Goal: Use online tool/utility: Utilize a website feature to perform a specific function

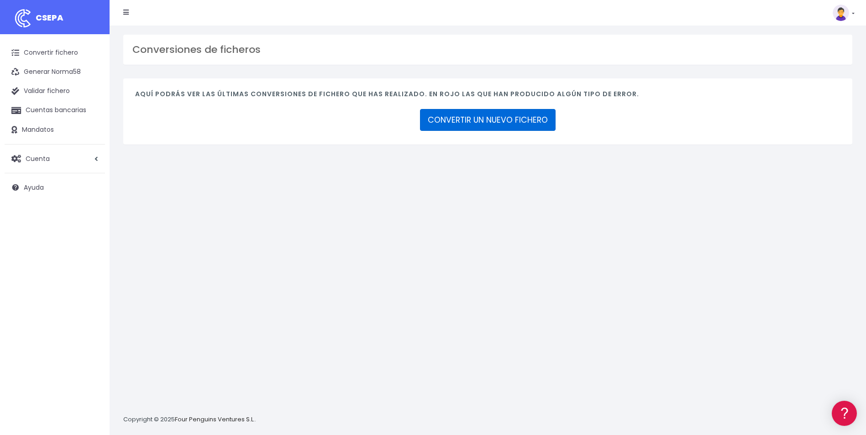
click at [464, 125] on link "CONVERTIR UN NUEVO FICHERO" at bounding box center [488, 120] width 136 height 22
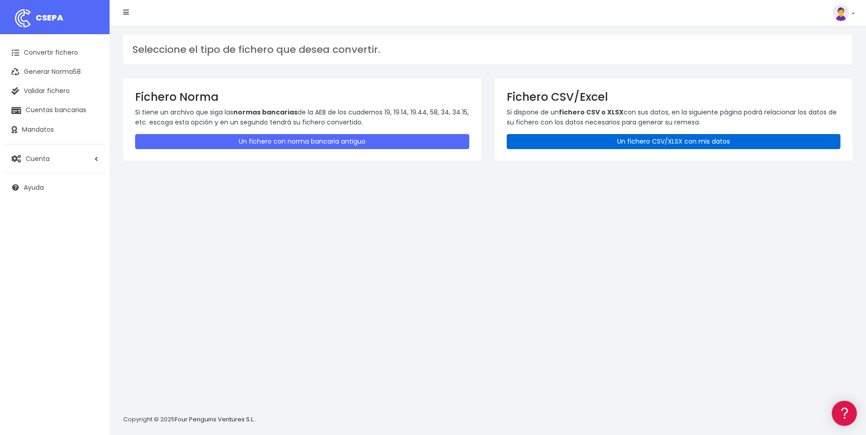
click at [665, 144] on link "Un fichero CSV/XLSX con mis datos" at bounding box center [674, 141] width 334 height 15
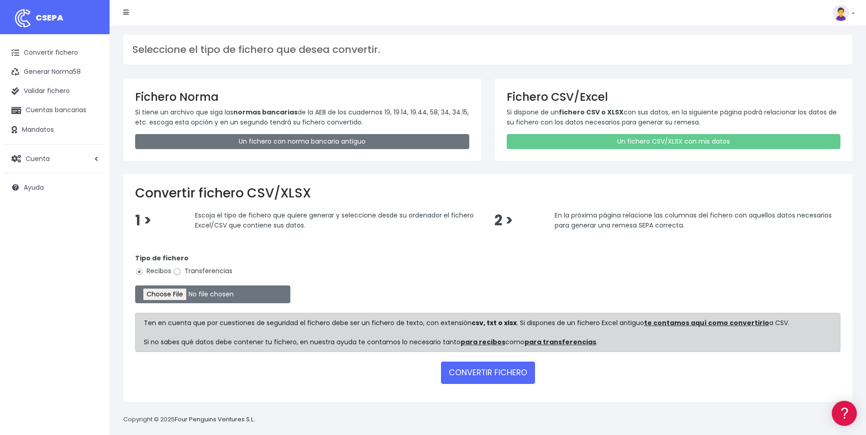
click at [178, 269] on input "Transferencias" at bounding box center [177, 272] width 8 height 8
radio input "true"
click at [182, 302] on input "file" at bounding box center [212, 295] width 155 height 18
type input "C:\fakepath\Copia de Resumen Finiquitos 02 09 2025.csv"
click at [516, 368] on button "CONVERTIR FICHERO" at bounding box center [488, 373] width 94 height 22
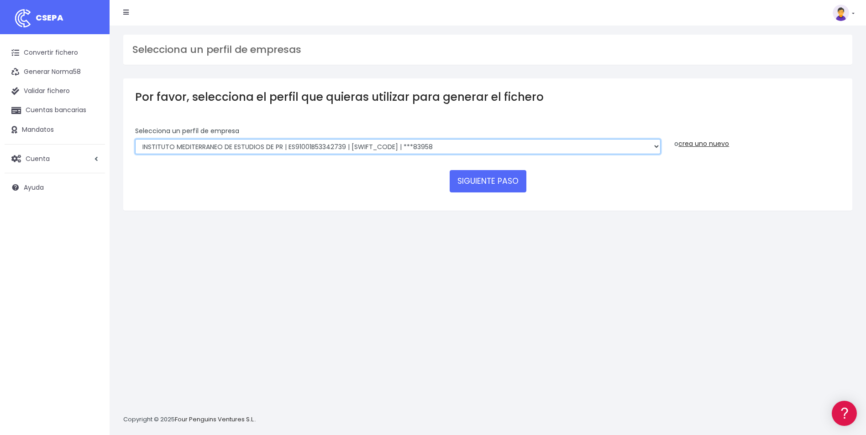
click at [654, 150] on select "INSTITUTO MEDITERRANEO DE ESTUDIOS DE PR | ES91001B53342739 | BSCHESMMXXX | ***…" at bounding box center [397, 147] width 525 height 16
select select "1201"
click at [135, 139] on select "INSTITUTO MEDITERRANEO DE ESTUDIOS DE PR | ES91001B53342739 | BSCHESMMXXX | ***…" at bounding box center [397, 147] width 525 height 16
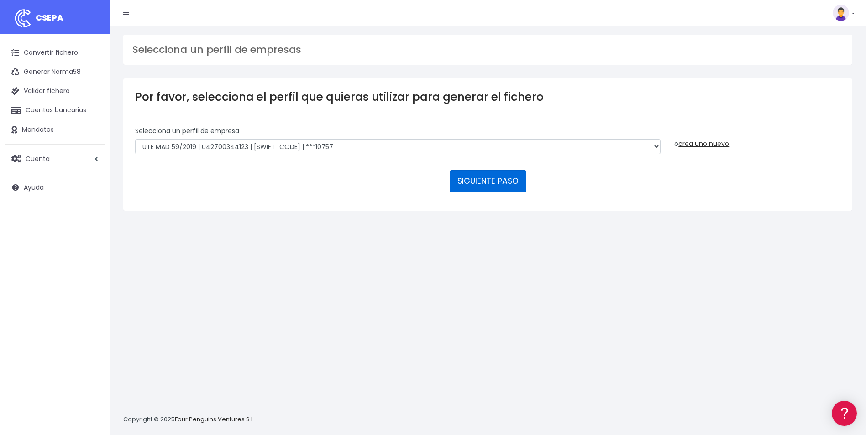
click at [513, 181] on button "SIGUIENTE PASO" at bounding box center [488, 181] width 77 height 22
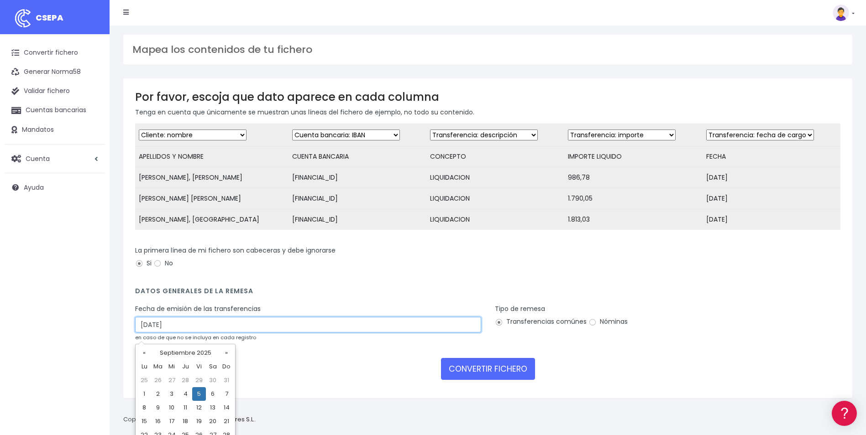
click at [233, 329] on input "05/09/2025" at bounding box center [308, 325] width 346 height 16
click at [173, 396] on td "3" at bounding box center [172, 394] width 14 height 14
type input "03/09/2025"
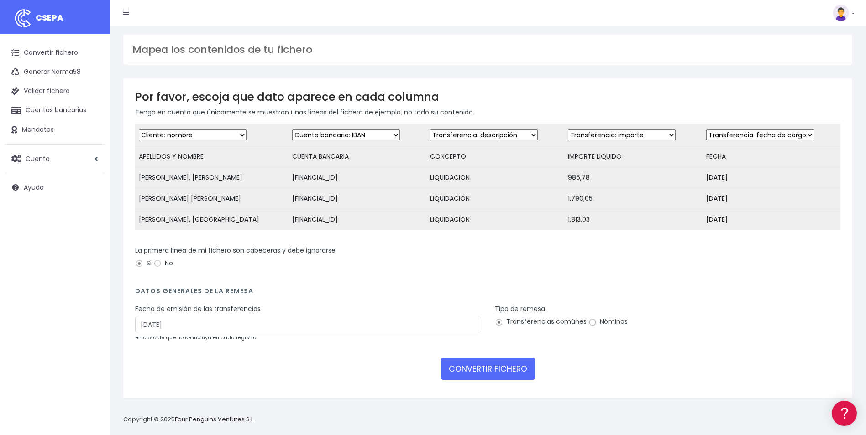
click at [591, 327] on input "Nóminas" at bounding box center [592, 323] width 8 height 8
radio input "true"
click at [500, 379] on button "CONVERTIR FICHERO" at bounding box center [488, 369] width 94 height 22
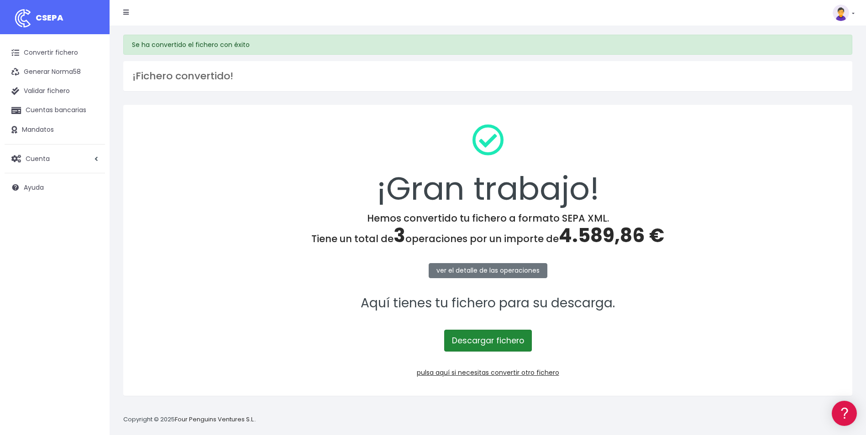
click at [478, 340] on link "Descargar fichero" at bounding box center [488, 341] width 88 height 22
